Goal: Task Accomplishment & Management: Manage account settings

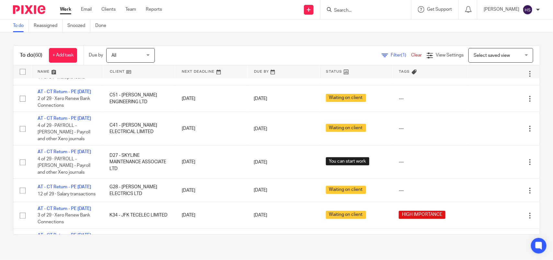
scroll to position [692, 0]
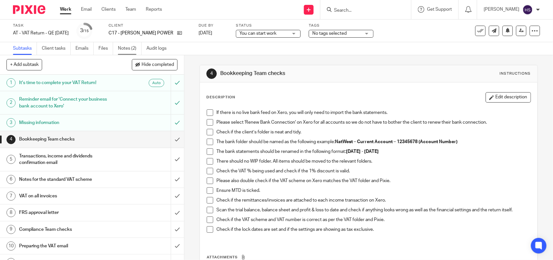
click at [132, 47] on link "Notes (2)" at bounding box center [130, 48] width 24 height 13
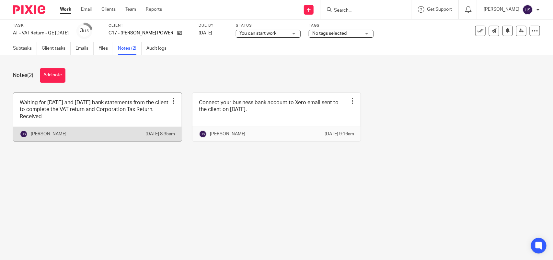
click at [128, 122] on link at bounding box center [97, 117] width 169 height 48
